Goal: Task Accomplishment & Management: Manage account settings

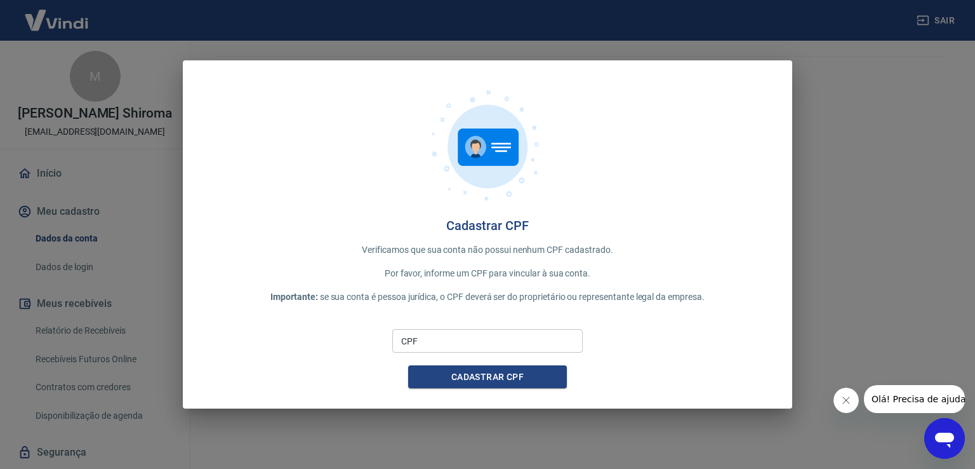
click at [845, 401] on icon "Fechar mensagem da empresa" at bounding box center [846, 400] width 10 height 10
